Goal: Task Accomplishment & Management: Manage account settings

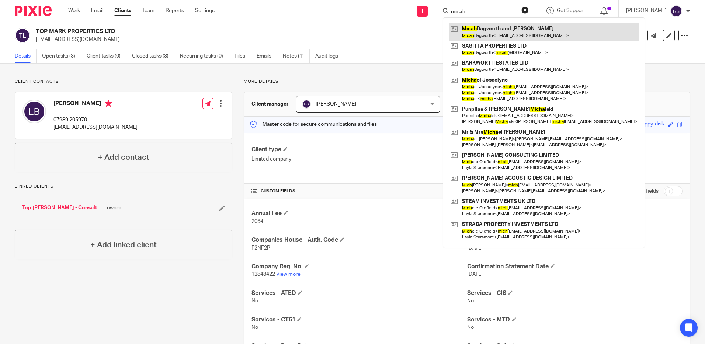
type input "micah"
click at [513, 32] on link at bounding box center [544, 31] width 190 height 17
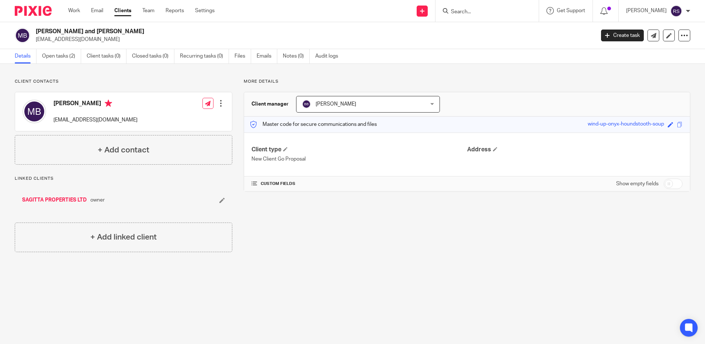
click at [479, 9] on input "Search" at bounding box center [483, 12] width 66 height 7
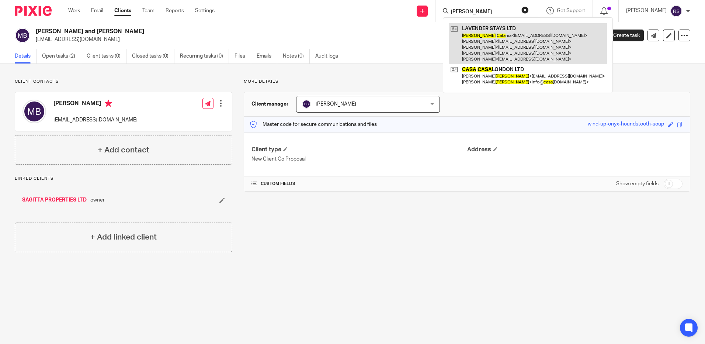
type input "andrew cata"
click at [490, 29] on link at bounding box center [528, 43] width 158 height 41
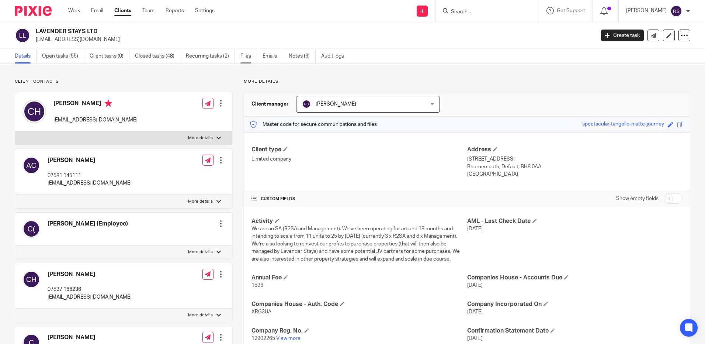
click at [245, 54] on link "Files" at bounding box center [249, 56] width 17 height 14
click at [245, 56] on link "Files" at bounding box center [249, 56] width 17 height 14
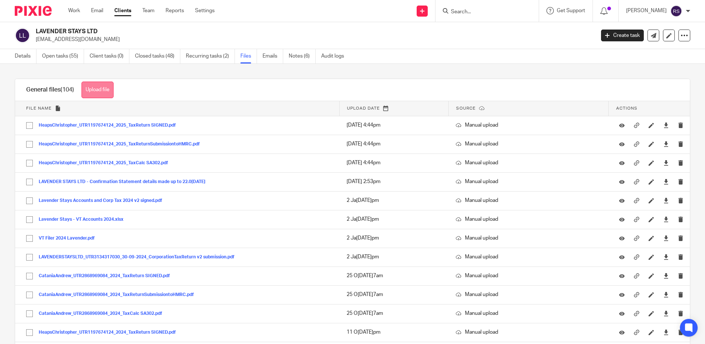
click at [92, 87] on button "Upload file" at bounding box center [98, 90] width 32 height 17
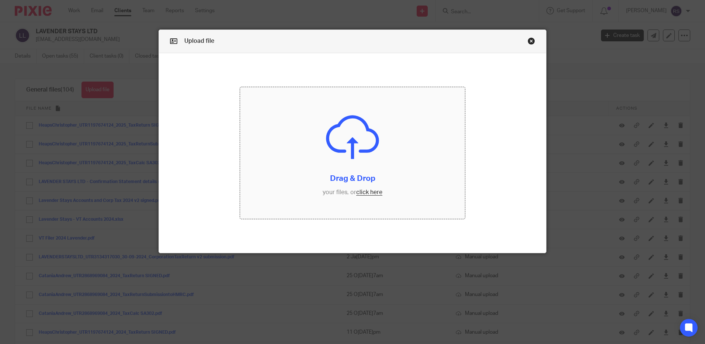
click at [372, 189] on input "file" at bounding box center [352, 153] width 225 height 132
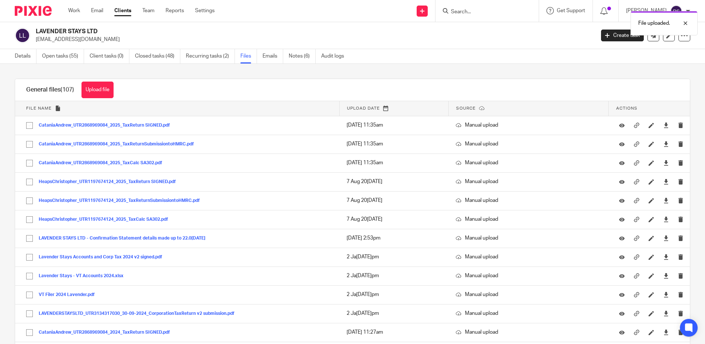
click at [473, 13] on div "File uploaded." at bounding box center [525, 21] width 345 height 28
click at [472, 10] on div "File uploaded." at bounding box center [525, 21] width 345 height 28
click at [469, 13] on div "File uploaded." at bounding box center [525, 21] width 345 height 28
click at [473, 11] on div "File uploaded." at bounding box center [525, 21] width 345 height 28
click at [461, 12] on input "Search" at bounding box center [483, 12] width 66 height 7
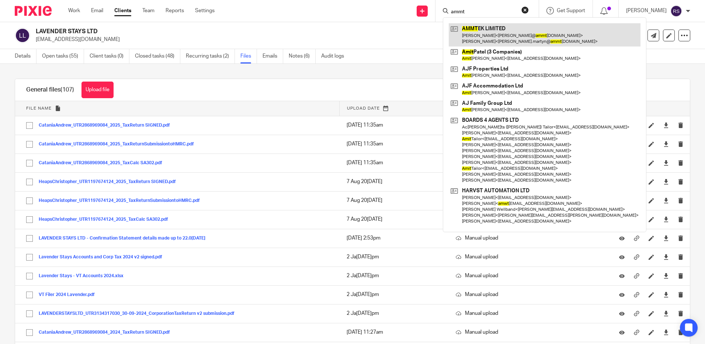
type input "ammt"
click at [481, 36] on link at bounding box center [545, 34] width 192 height 23
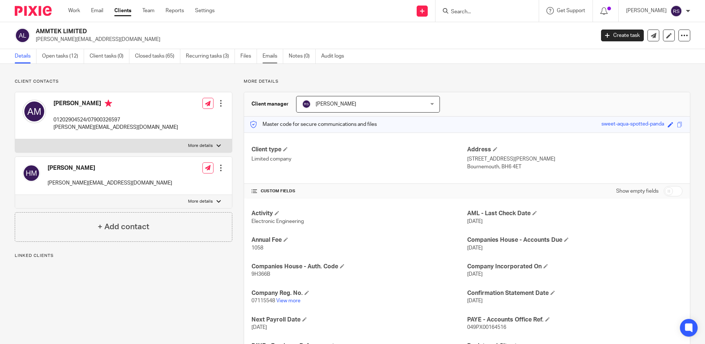
click at [267, 58] on link "Emails" at bounding box center [273, 56] width 21 height 14
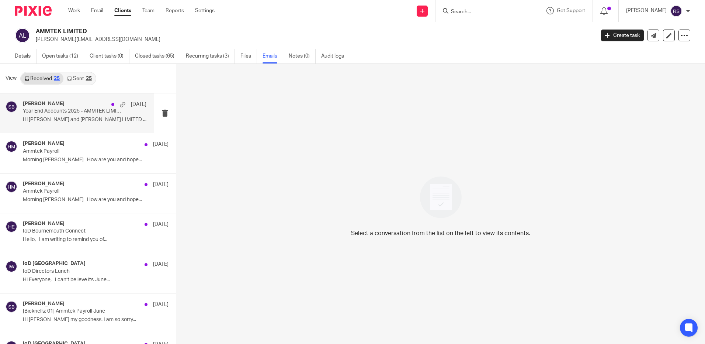
click at [58, 114] on p "Year End Accounts 2025 - AMMTEK LIMITED" at bounding box center [72, 111] width 99 height 6
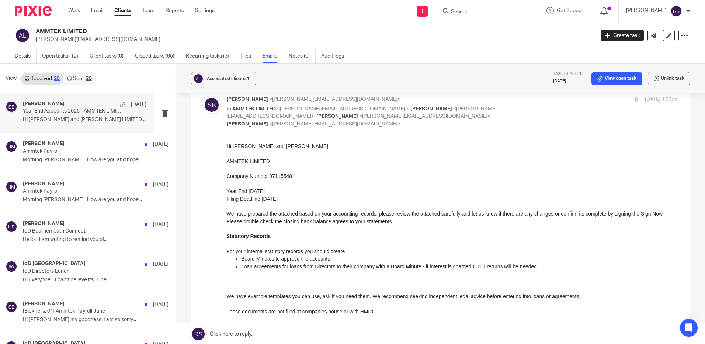
scroll to position [37, 0]
click at [571, 47] on div "AMMTEK LIMITED andy@ammtek.com Create task Update from Companies House Export d…" at bounding box center [352, 35] width 705 height 27
click at [468, 11] on input "Search" at bounding box center [483, 12] width 66 height 7
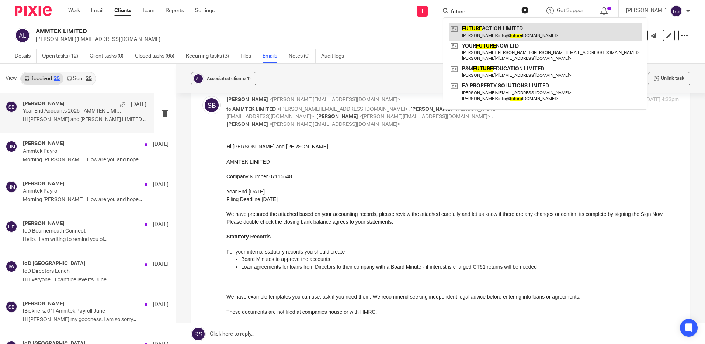
type input "future"
click at [516, 36] on link at bounding box center [545, 31] width 193 height 17
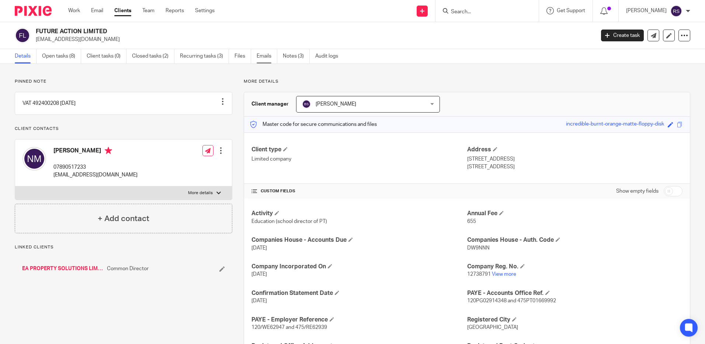
click at [266, 57] on link "Emails" at bounding box center [267, 56] width 21 height 14
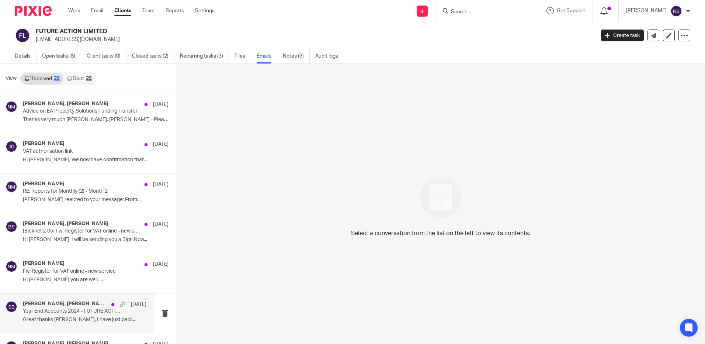
click at [62, 308] on p "Year End Accounts 2024 - FUTURE ACTION LIMITED" at bounding box center [72, 311] width 99 height 6
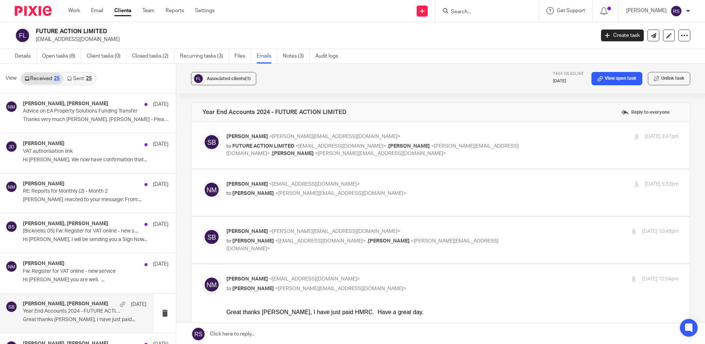
click at [367, 142] on div "Steve Bicknell <steve@bicknells.net> to FUTURE ACTION LIMITED <info@futureactio…" at bounding box center [378, 145] width 302 height 25
checkbox input "true"
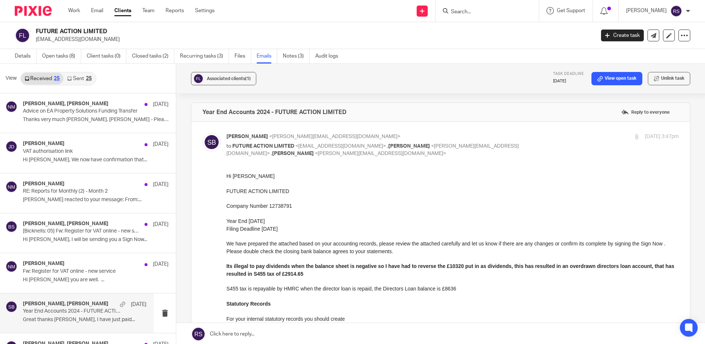
click at [467, 11] on input "Search" at bounding box center [483, 12] width 66 height 7
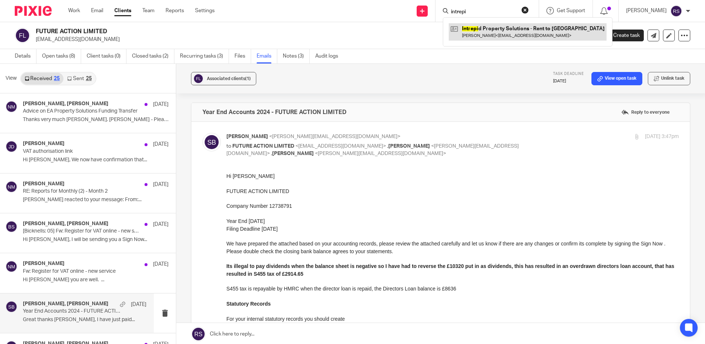
type input "intrepi"
click at [534, 34] on link at bounding box center [528, 31] width 158 height 17
click at [528, 32] on link at bounding box center [528, 31] width 158 height 17
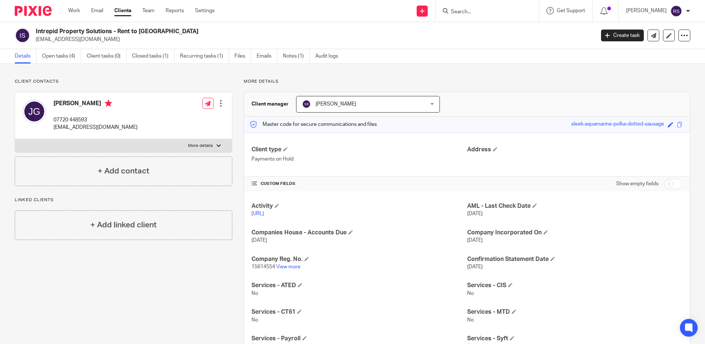
drag, startPoint x: 116, startPoint y: 39, endPoint x: 34, endPoint y: 37, distance: 81.9
click at [34, 37] on div "Intrepid Property Solutions - Rent to [GEOGRAPHIC_DATA] [EMAIL_ADDRESS][DOMAIN_…" at bounding box center [303, 35] width 576 height 15
copy p "[EMAIL_ADDRESS][DOMAIN_NAME]"
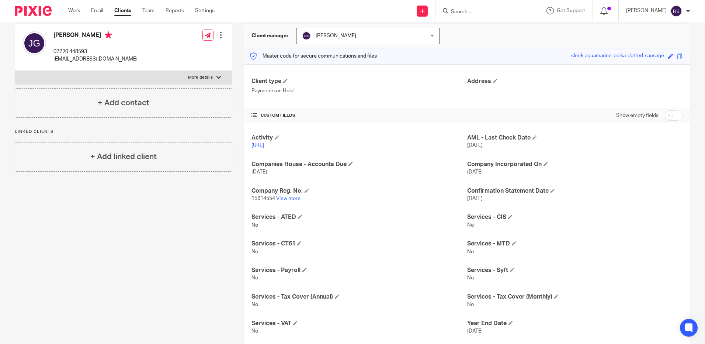
scroll to position [112, 0]
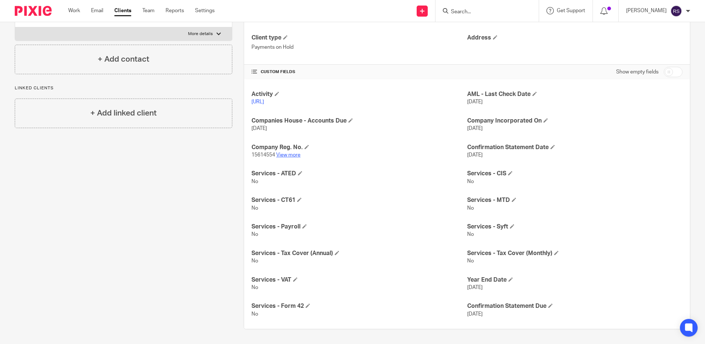
click at [290, 155] on link "View more" at bounding box center [288, 154] width 24 height 5
click at [474, 13] on input "Search" at bounding box center [483, 12] width 66 height 7
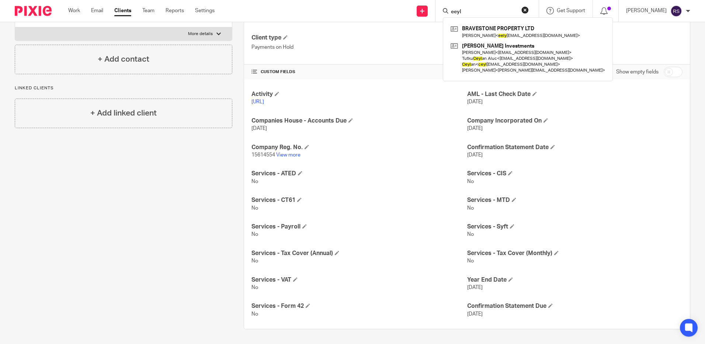
type input "eeyl"
click at [502, 30] on link at bounding box center [528, 31] width 158 height 17
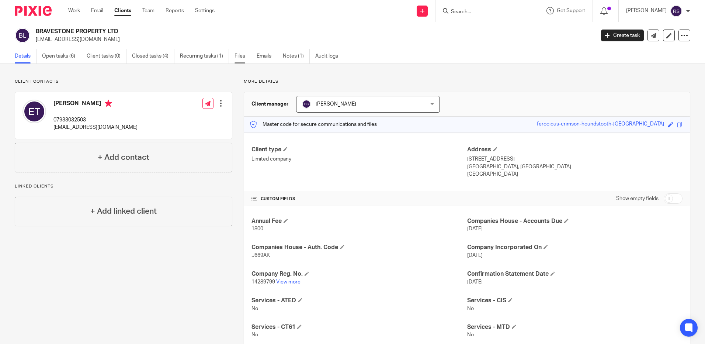
click at [241, 53] on link "Files" at bounding box center [243, 56] width 17 height 14
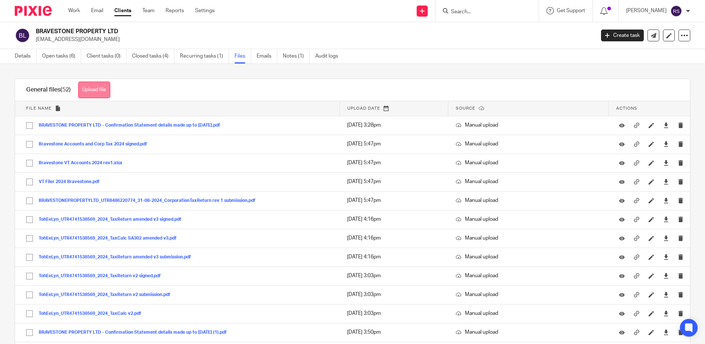
click at [96, 93] on button "Upload file" at bounding box center [94, 90] width 32 height 17
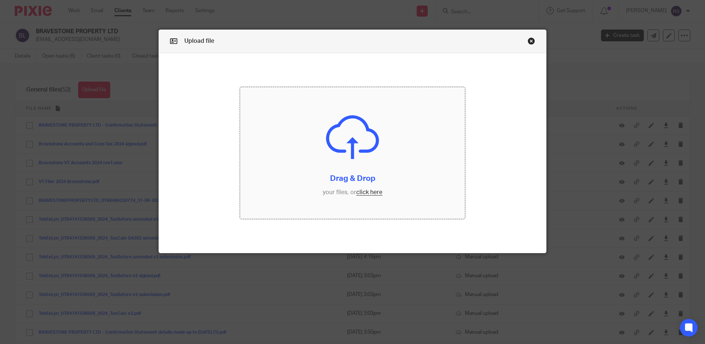
click at [368, 187] on input "file" at bounding box center [352, 153] width 225 height 132
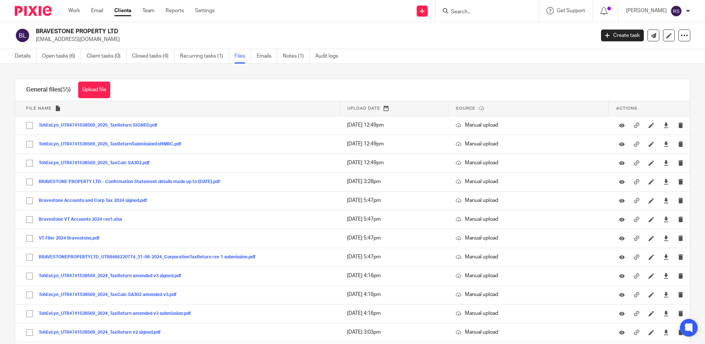
click at [478, 10] on input "Search" at bounding box center [483, 12] width 66 height 7
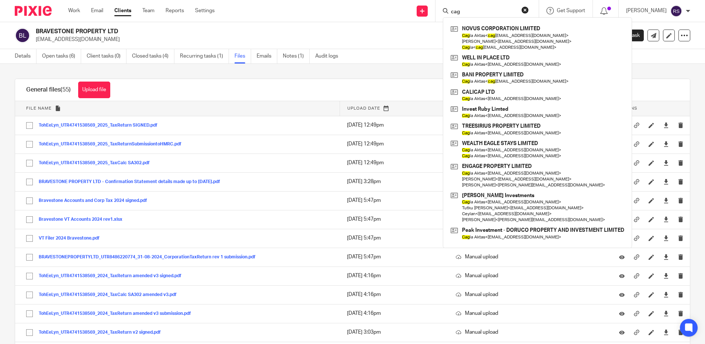
type input "cag"
